Goal: Information Seeking & Learning: Learn about a topic

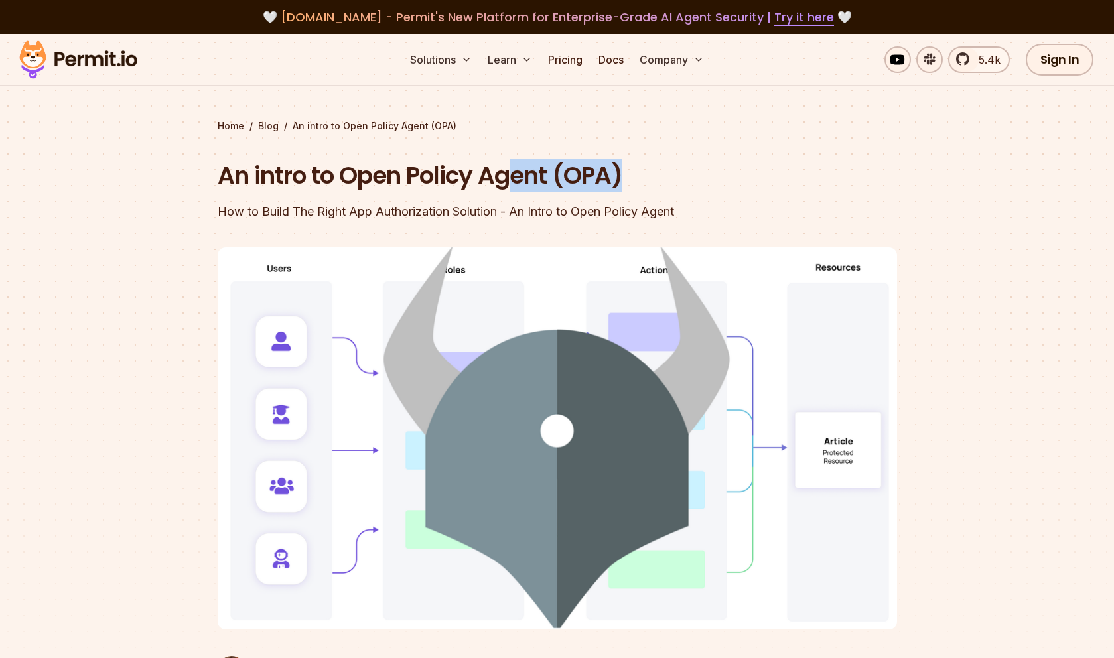
drag, startPoint x: 650, startPoint y: 163, endPoint x: 519, endPoint y: 172, distance: 131.0
click at [519, 172] on h1 "An intro to Open Policy Agent (OPA)" at bounding box center [473, 175] width 510 height 33
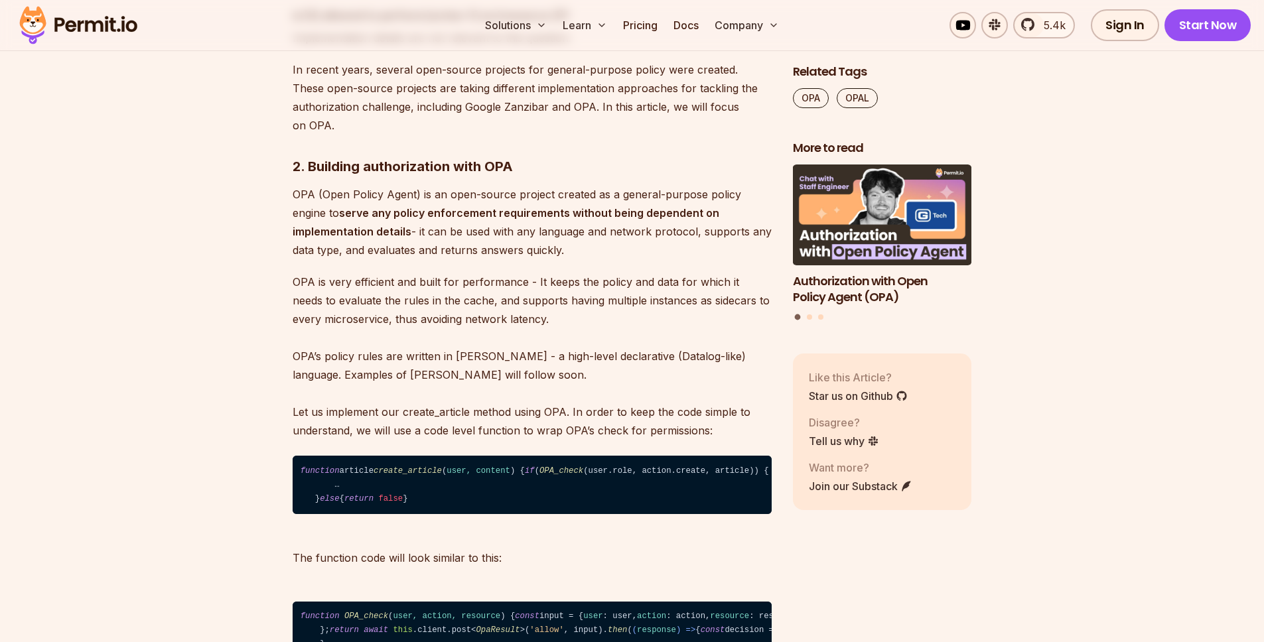
scroll to position [3950, 0]
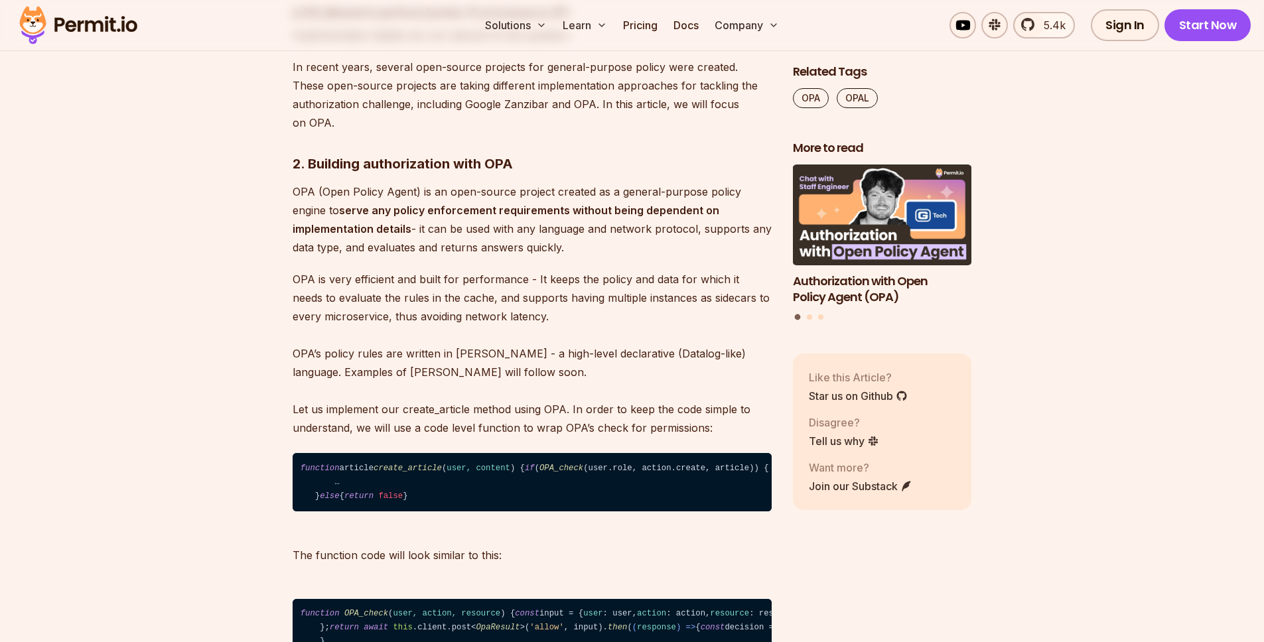
click at [470, 371] on p "OPA is very efficient and built for performance - It keeps the policy and data …" at bounding box center [532, 353] width 479 height 167
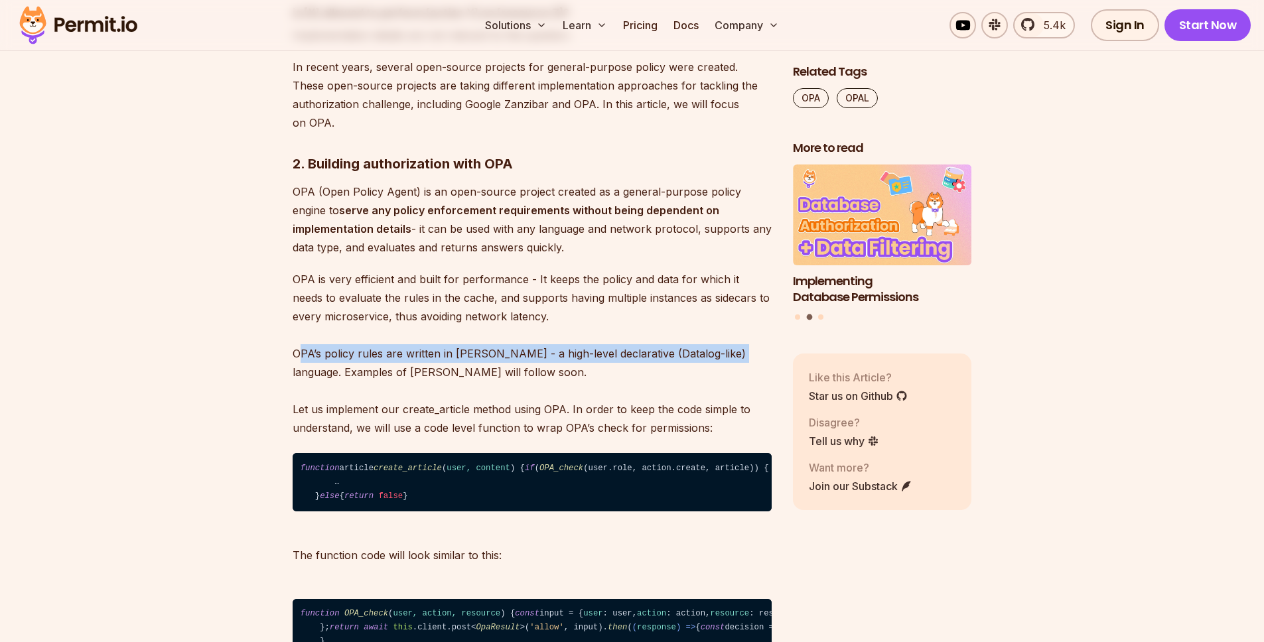
drag, startPoint x: 298, startPoint y: 365, endPoint x: 735, endPoint y: 360, distance: 436.7
click at [735, 360] on p "OPA is very efficient and built for performance - It keeps the policy and data …" at bounding box center [532, 353] width 479 height 167
copy p "PA’s policy rules are written in Rego - a high-level declarative (Datalog-like)…"
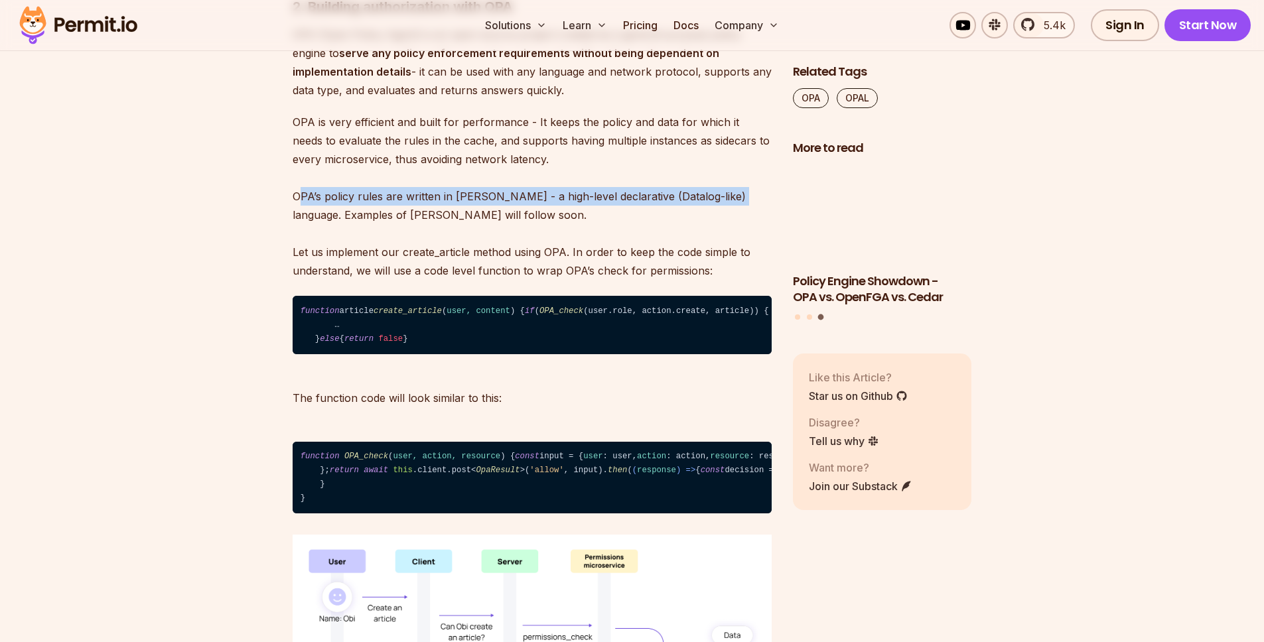
scroll to position [4165, 0]
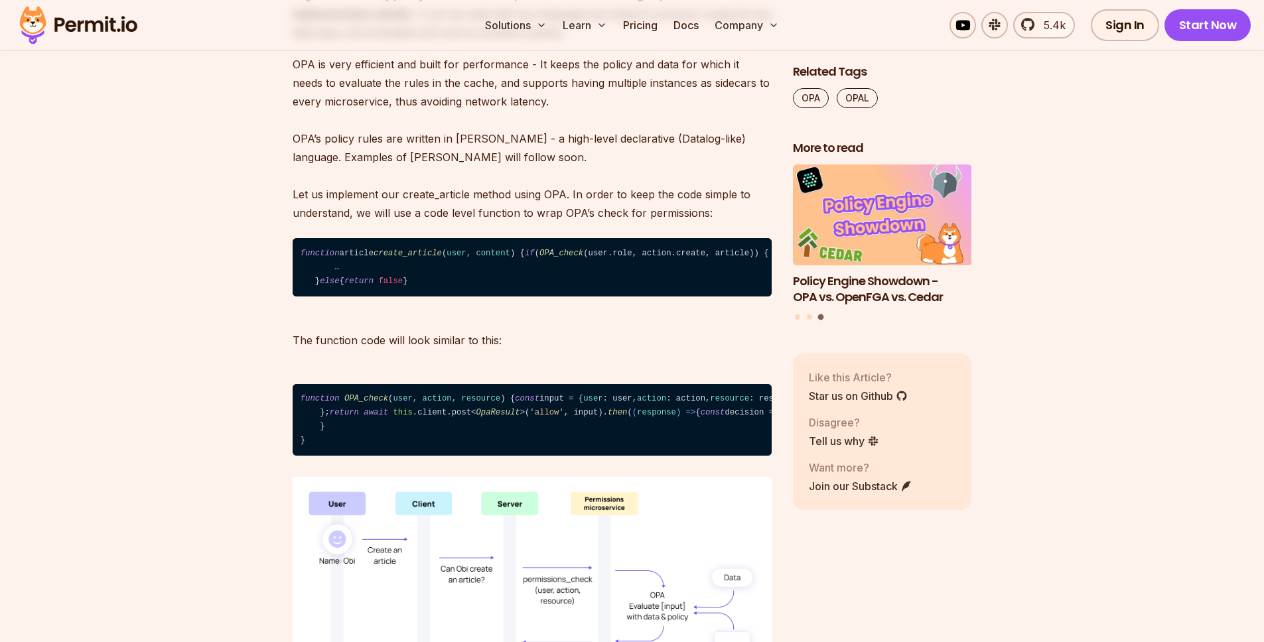
click at [343, 218] on p "OPA is very efficient and built for performance - It keeps the policy and data …" at bounding box center [532, 138] width 479 height 167
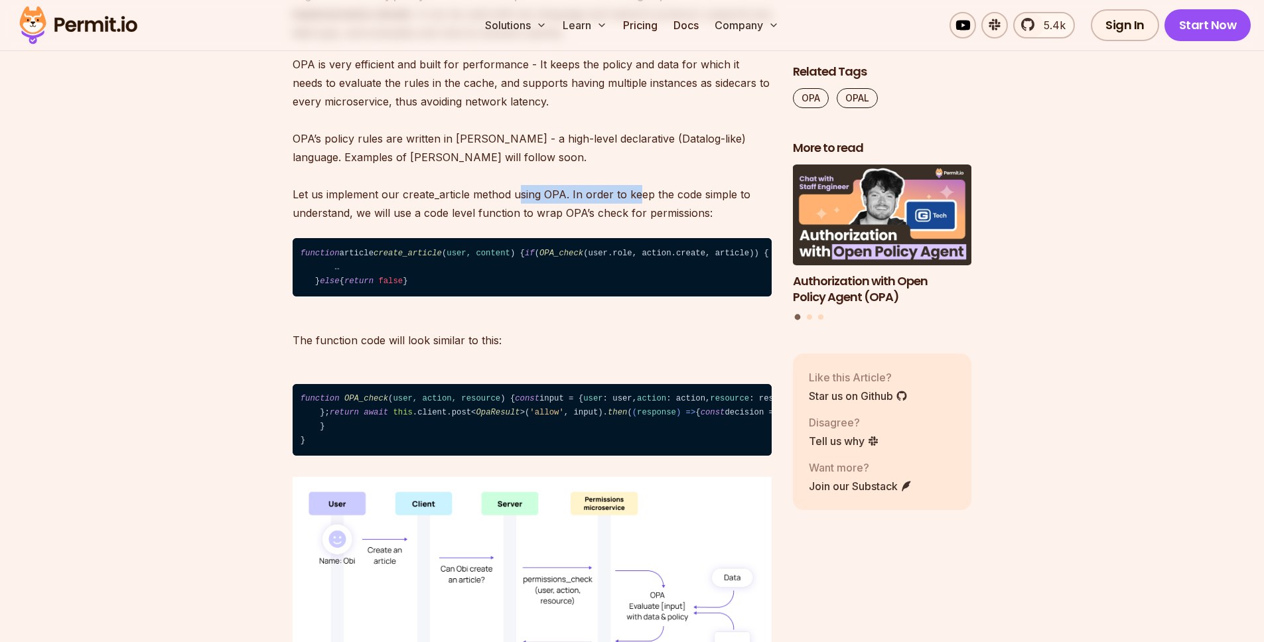
drag, startPoint x: 560, startPoint y: 211, endPoint x: 646, endPoint y: 249, distance: 94.2
click at [636, 212] on p "OPA is very efficient and built for performance - It keeps the policy and data …" at bounding box center [532, 138] width 479 height 167
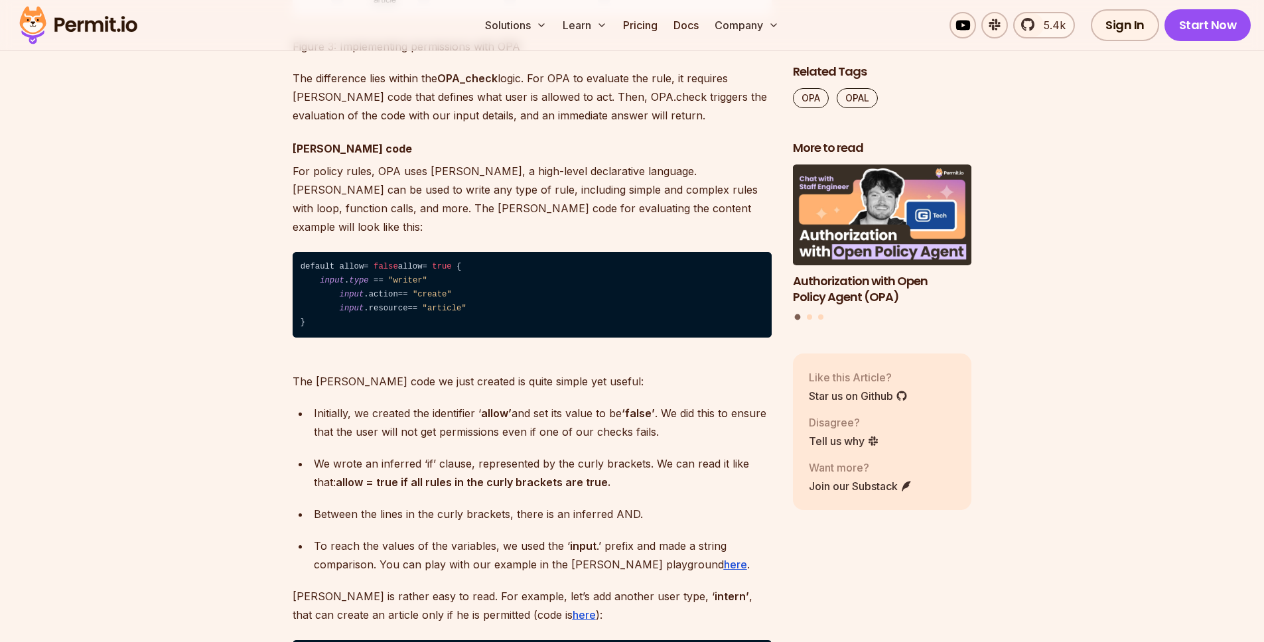
scroll to position [4874, 0]
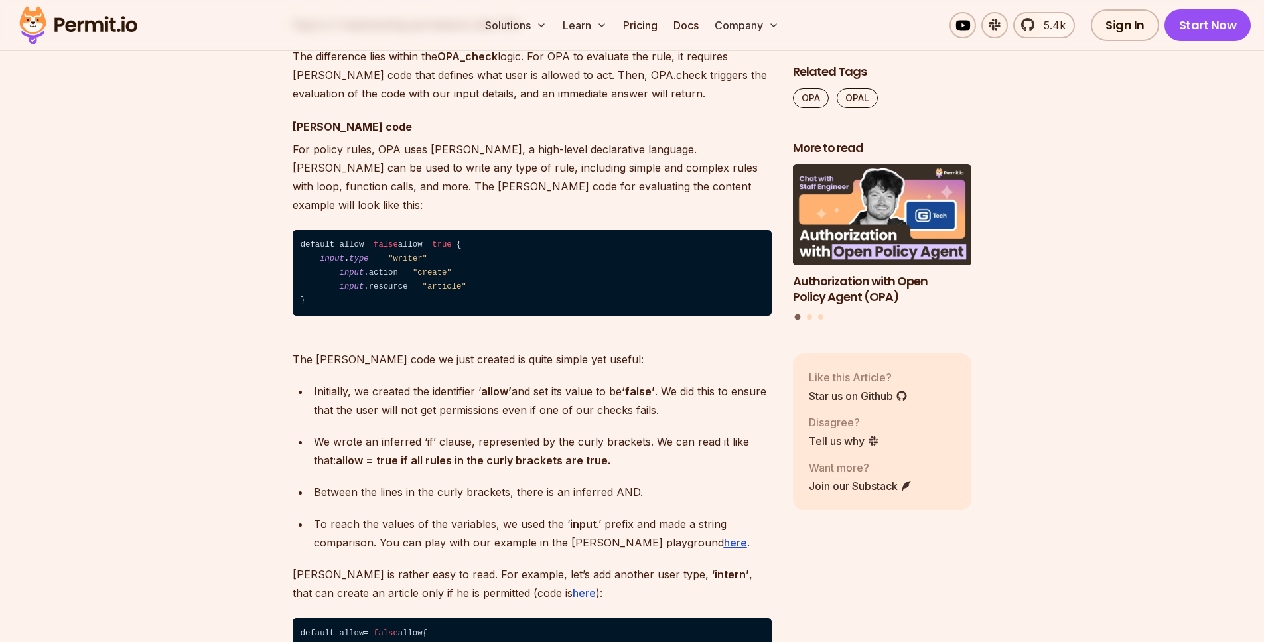
click at [666, 317] on code "default allow = false allow = true { input . type = = "writer" input .action = …" at bounding box center [532, 273] width 479 height 86
